Goal: Task Accomplishment & Management: Use online tool/utility

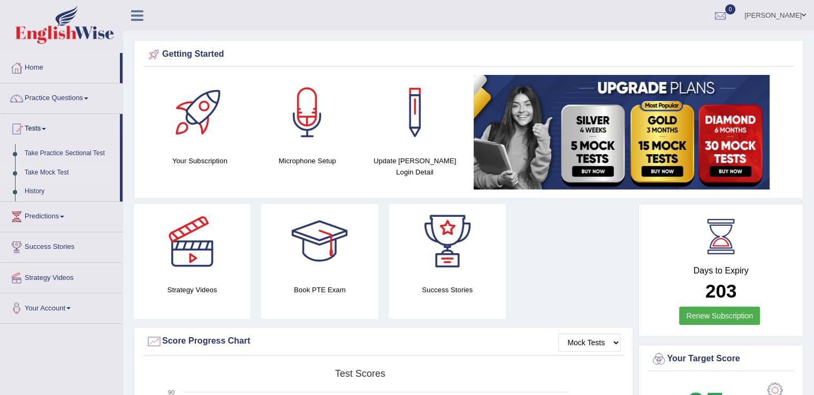
click at [52, 171] on link "Take Mock Test" at bounding box center [70, 172] width 100 height 19
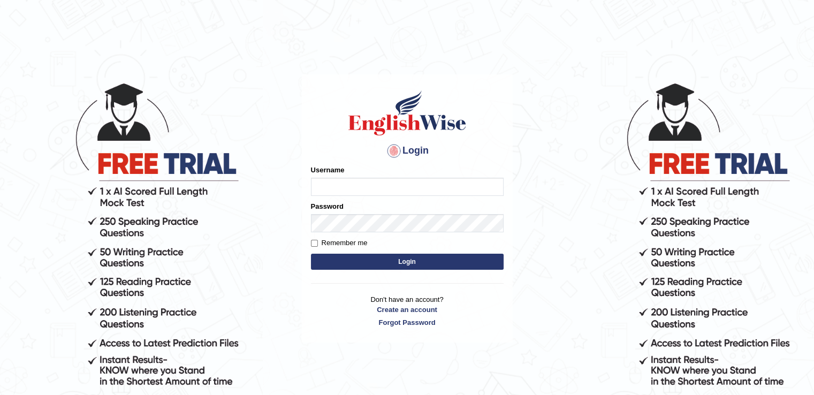
type input "LeoJavier"
click at [381, 260] on button "Login" at bounding box center [407, 262] width 193 height 16
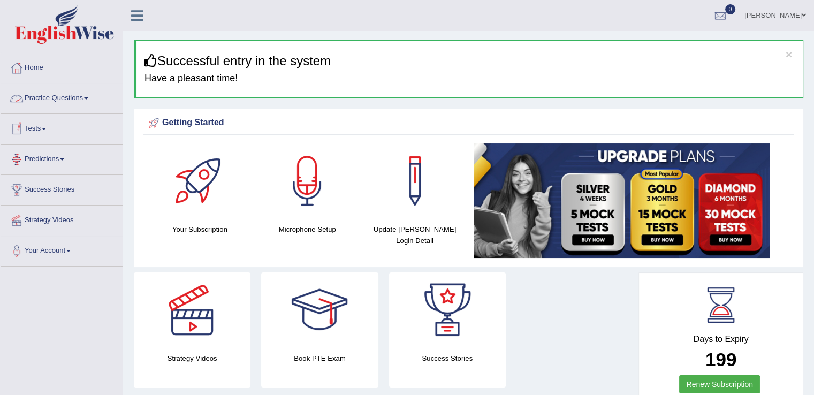
click at [42, 129] on link "Tests" at bounding box center [62, 127] width 122 height 27
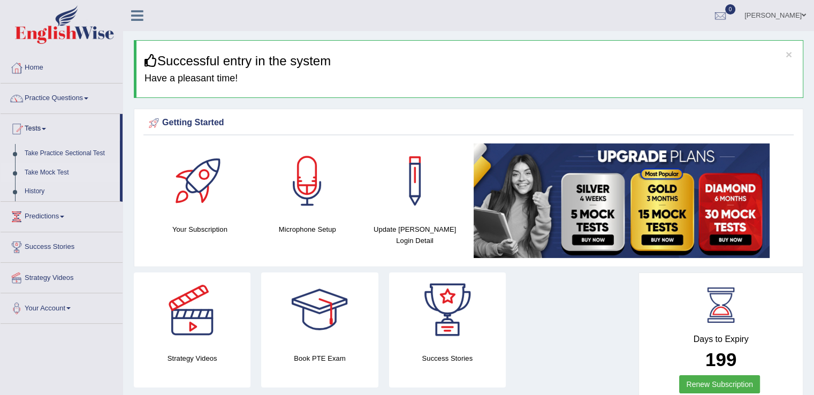
click at [41, 172] on link "Take Mock Test" at bounding box center [70, 172] width 100 height 19
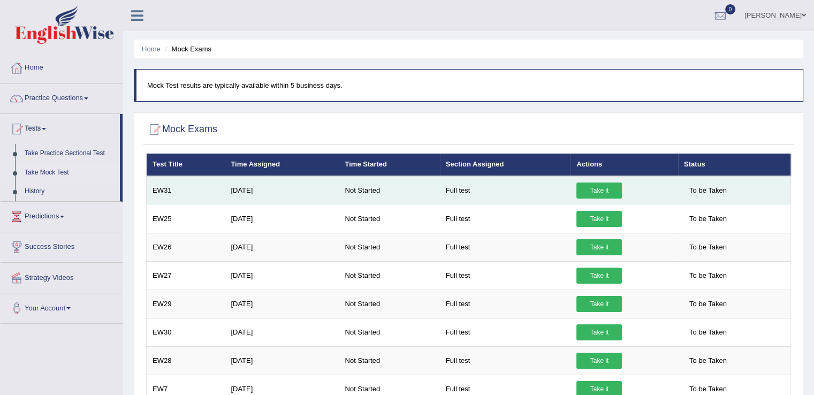
click at [598, 187] on link "Take it" at bounding box center [600, 191] width 46 height 16
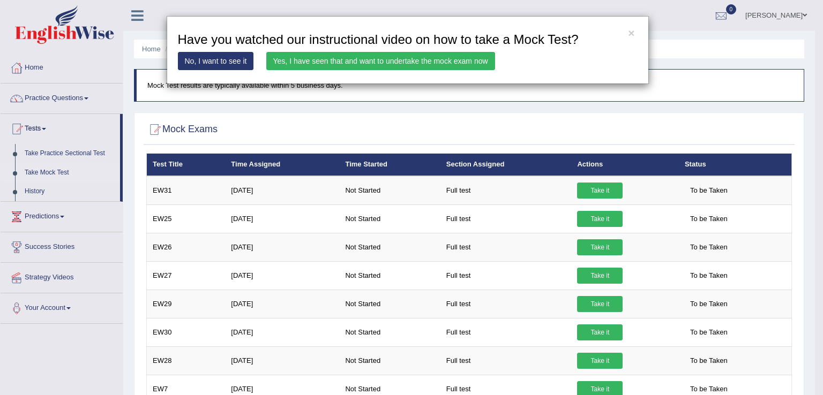
click at [319, 63] on link "Yes, I have seen that and want to undertake the mock exam now" at bounding box center [380, 61] width 229 height 18
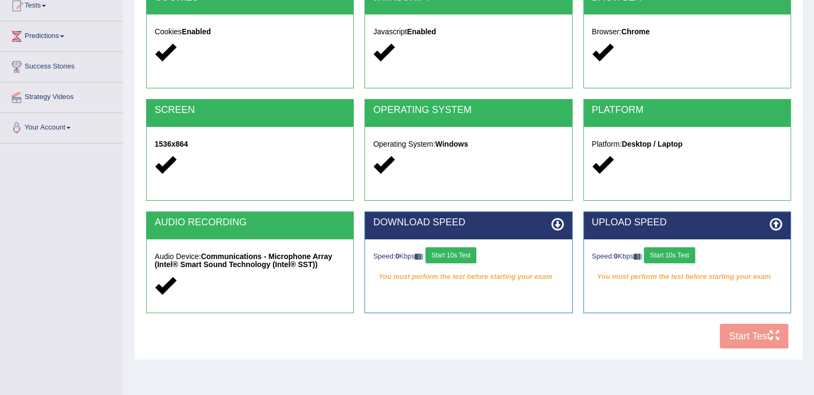
scroll to position [122, 0]
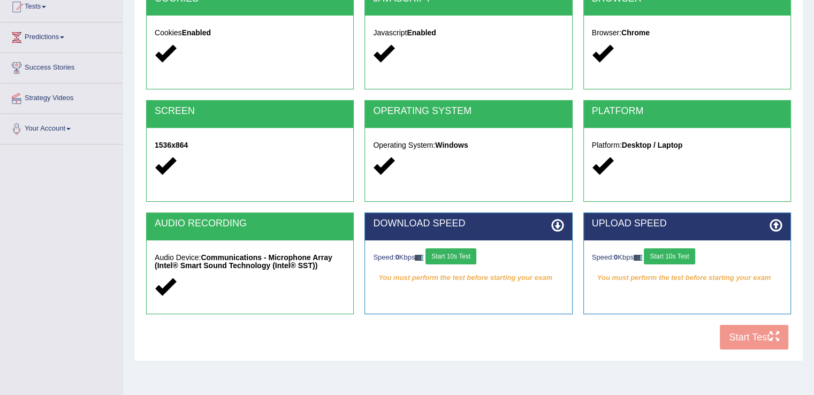
click at [456, 256] on button "Start 10s Test" at bounding box center [451, 256] width 51 height 16
click at [666, 254] on button "Start 10s Test" at bounding box center [669, 256] width 51 height 16
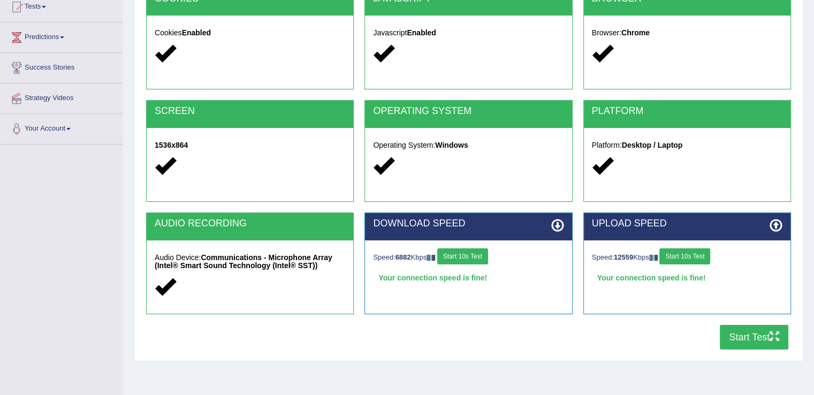
click at [733, 334] on button "Start Test" at bounding box center [754, 337] width 69 height 25
